Goal: Navigation & Orientation: Find specific page/section

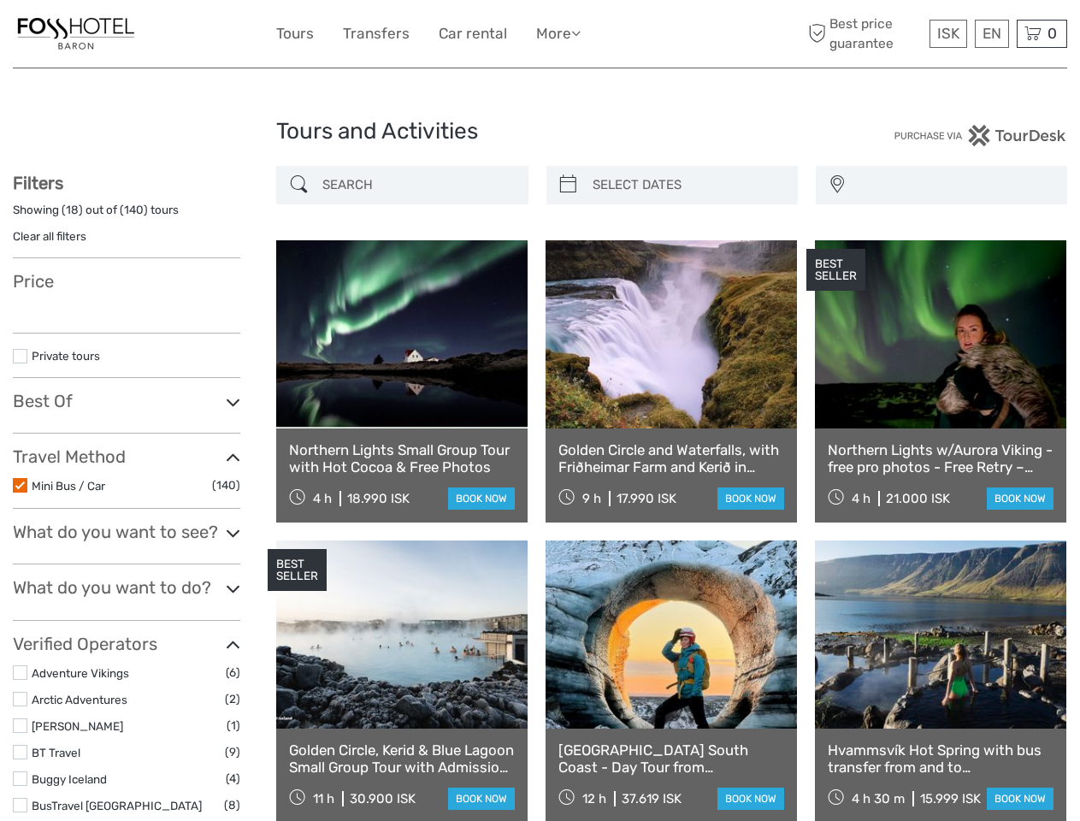
select select
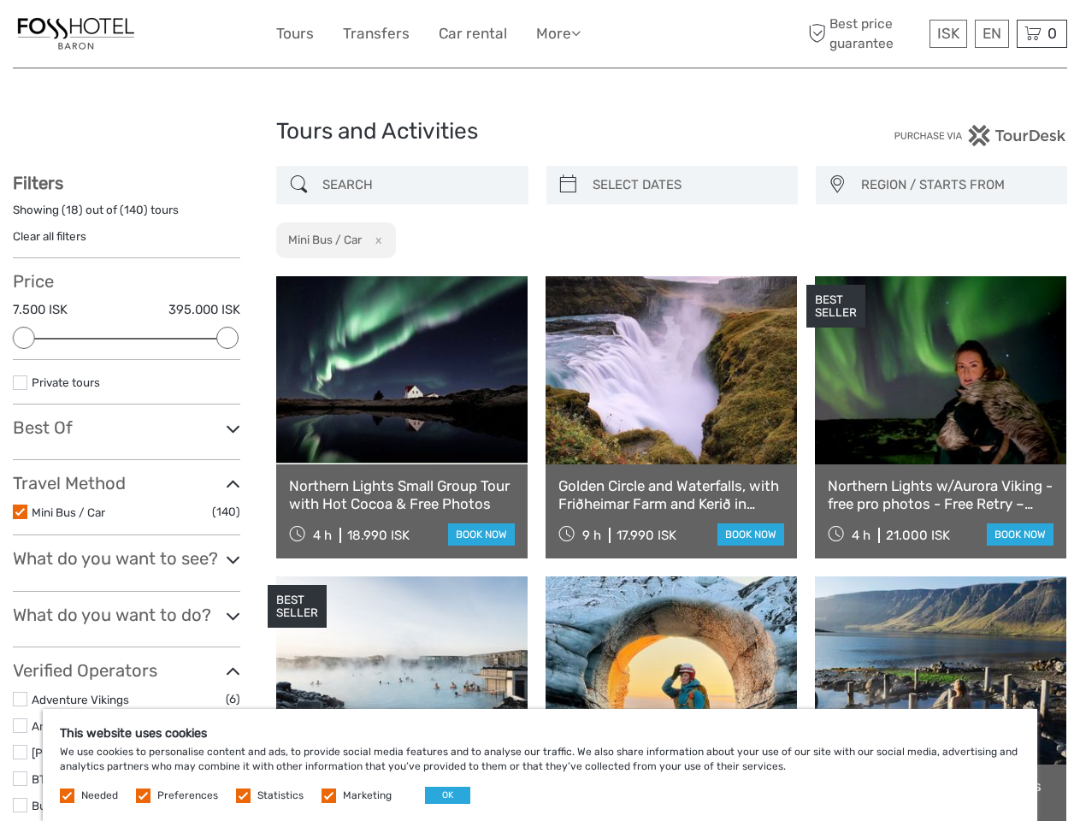
click at [540, 34] on link "More" at bounding box center [558, 33] width 44 height 25
click at [557, 33] on link "More" at bounding box center [558, 33] width 44 height 25
click at [579, 32] on icon at bounding box center [575, 33] width 9 height 15
click at [947, 33] on span "ISK" at bounding box center [948, 33] width 22 height 17
click at [991, 33] on div "EN English Español Deutsch" at bounding box center [992, 34] width 34 height 28
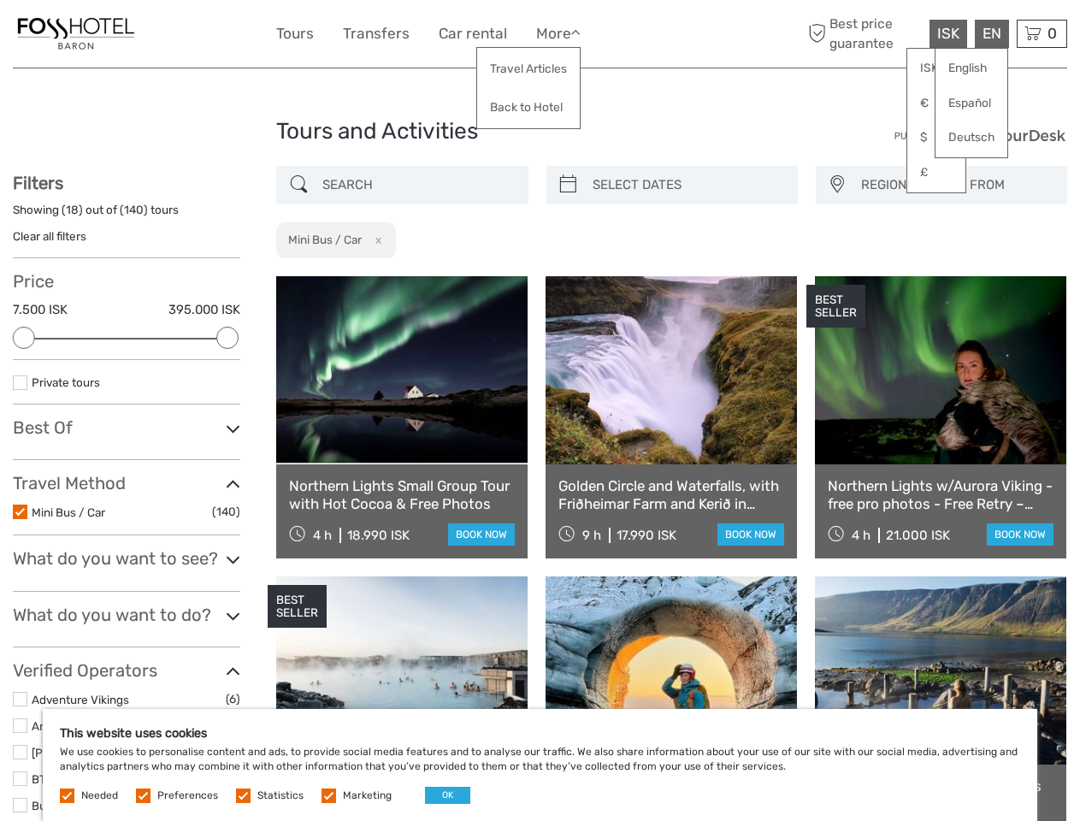
click at [1041, 33] on div "0 Items Total 0 ISK Checkout The shopping cart is empty." at bounding box center [1042, 34] width 50 height 28
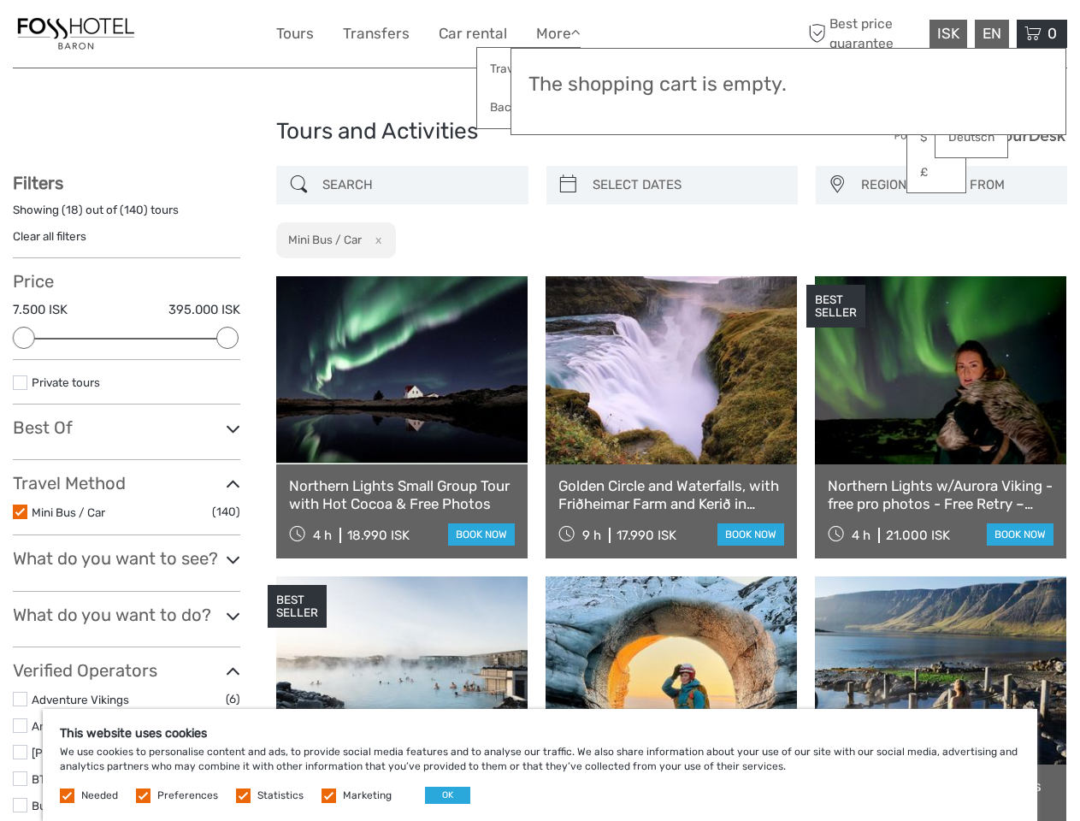
click at [24, 338] on div at bounding box center [24, 338] width 22 height 22
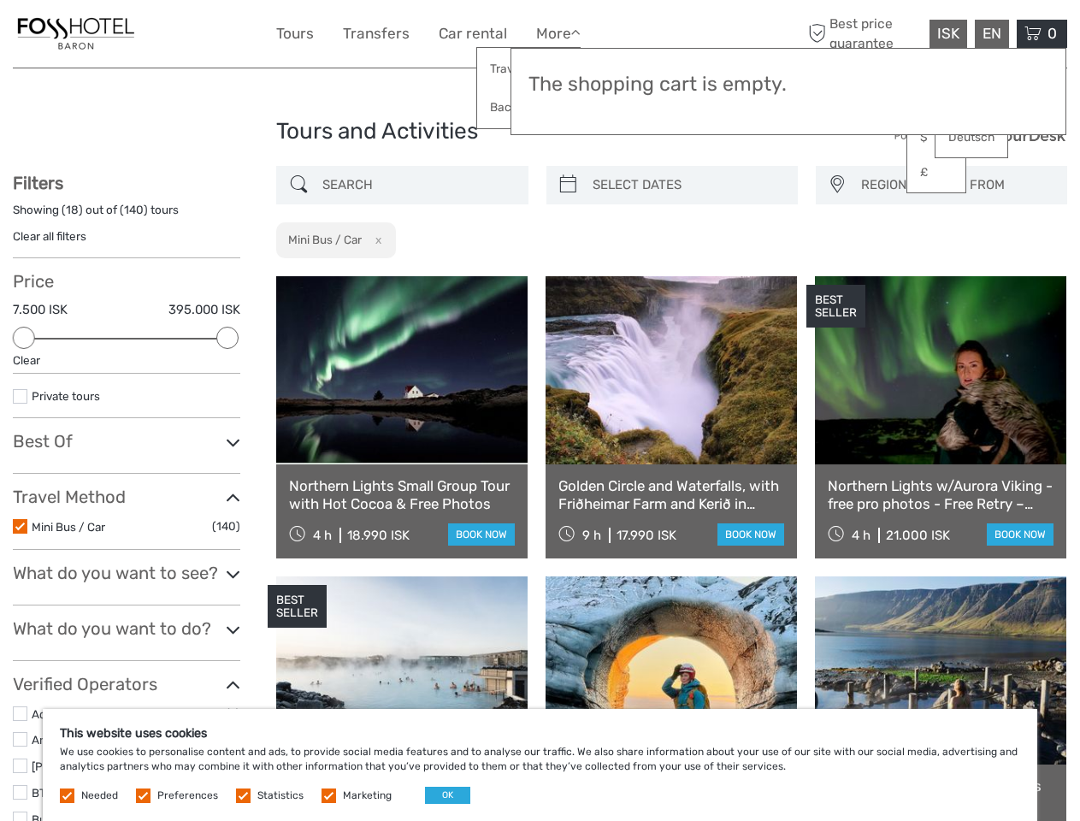
click at [227, 431] on icon at bounding box center [233, 442] width 15 height 23
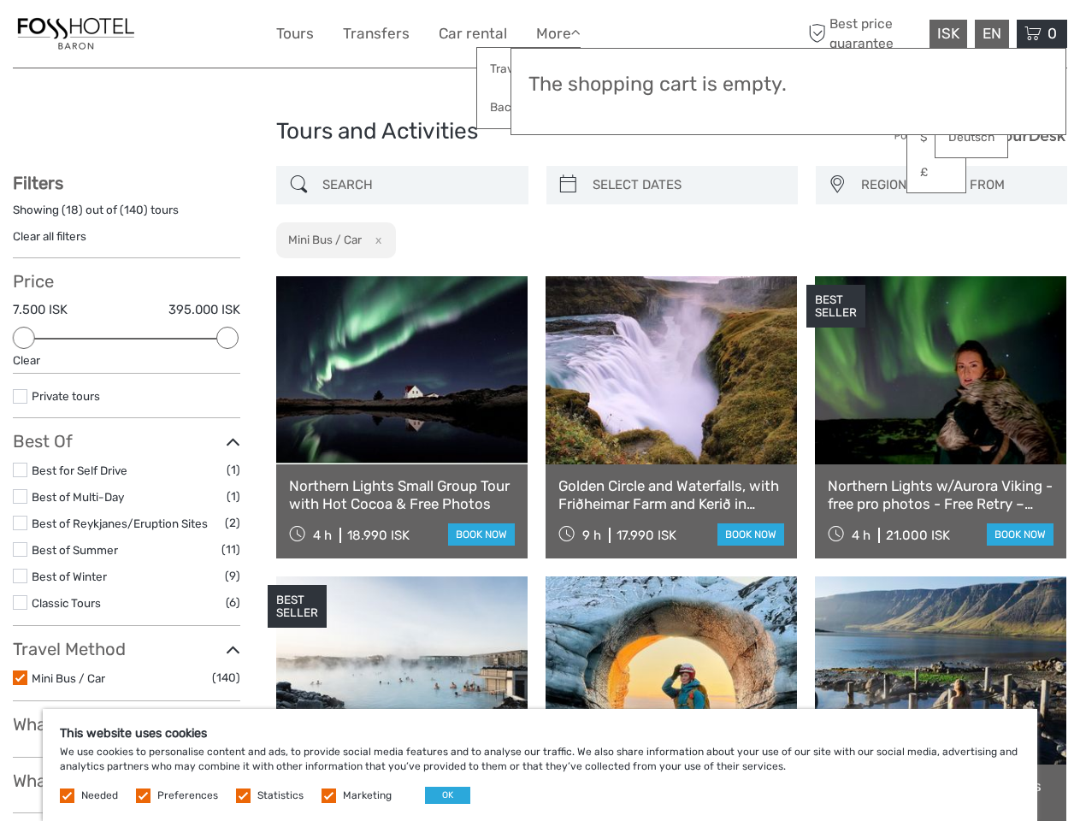
click at [568, 276] on link at bounding box center [671, 370] width 251 height 188
click at [687, 276] on link at bounding box center [671, 370] width 251 height 188
